Goal: Transaction & Acquisition: Register for event/course

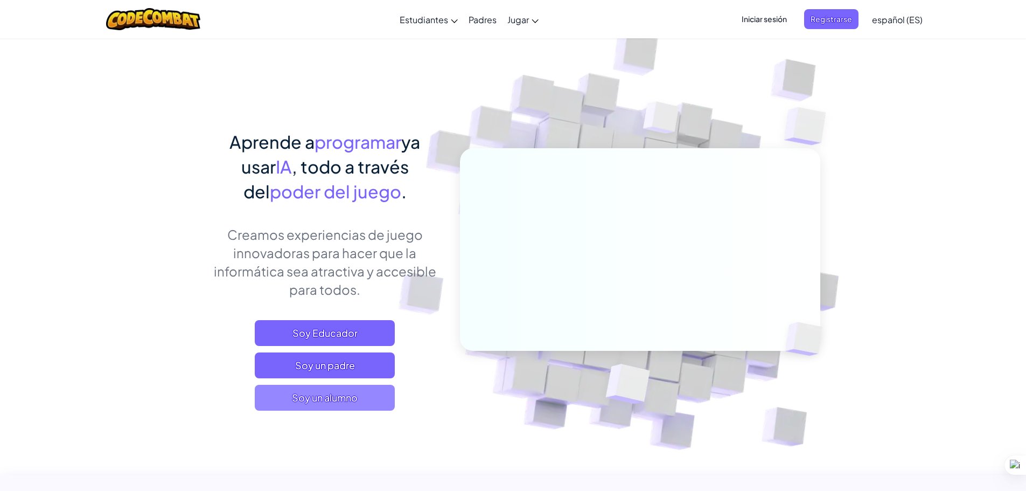
click at [358, 395] on font "Soy un alumno" at bounding box center [325, 397] width 66 height 12
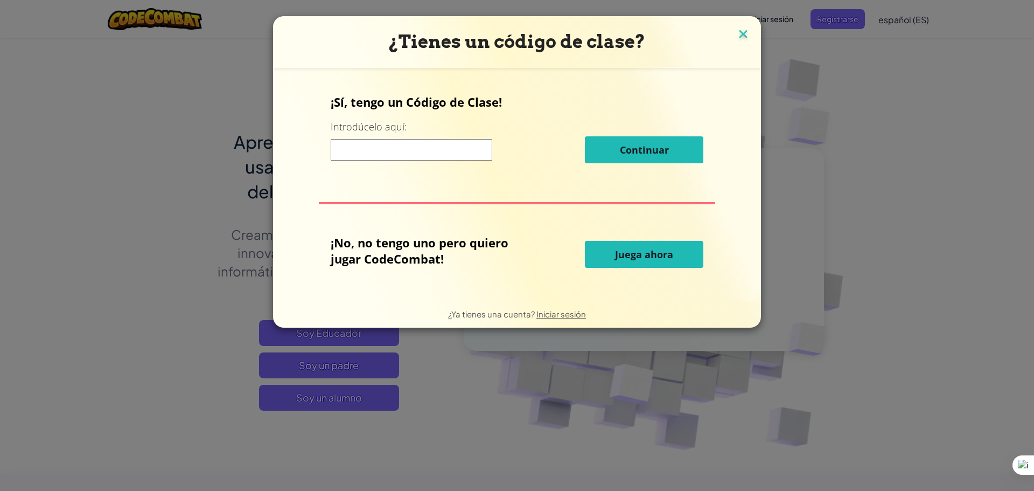
click at [743, 36] on img at bounding box center [743, 35] width 14 height 16
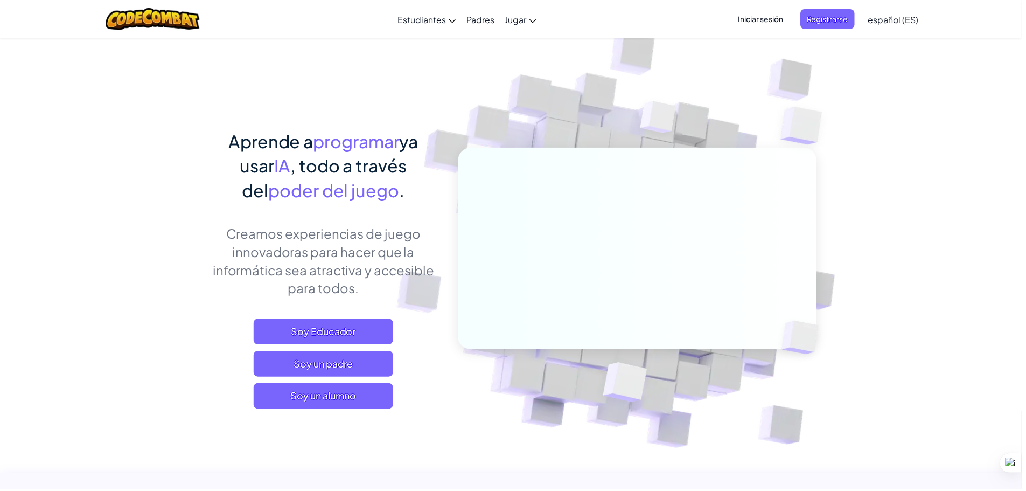
click at [774, 19] on font "Iniciar sesión" at bounding box center [764, 19] width 45 height 10
